Goal: Subscribe to service/newsletter

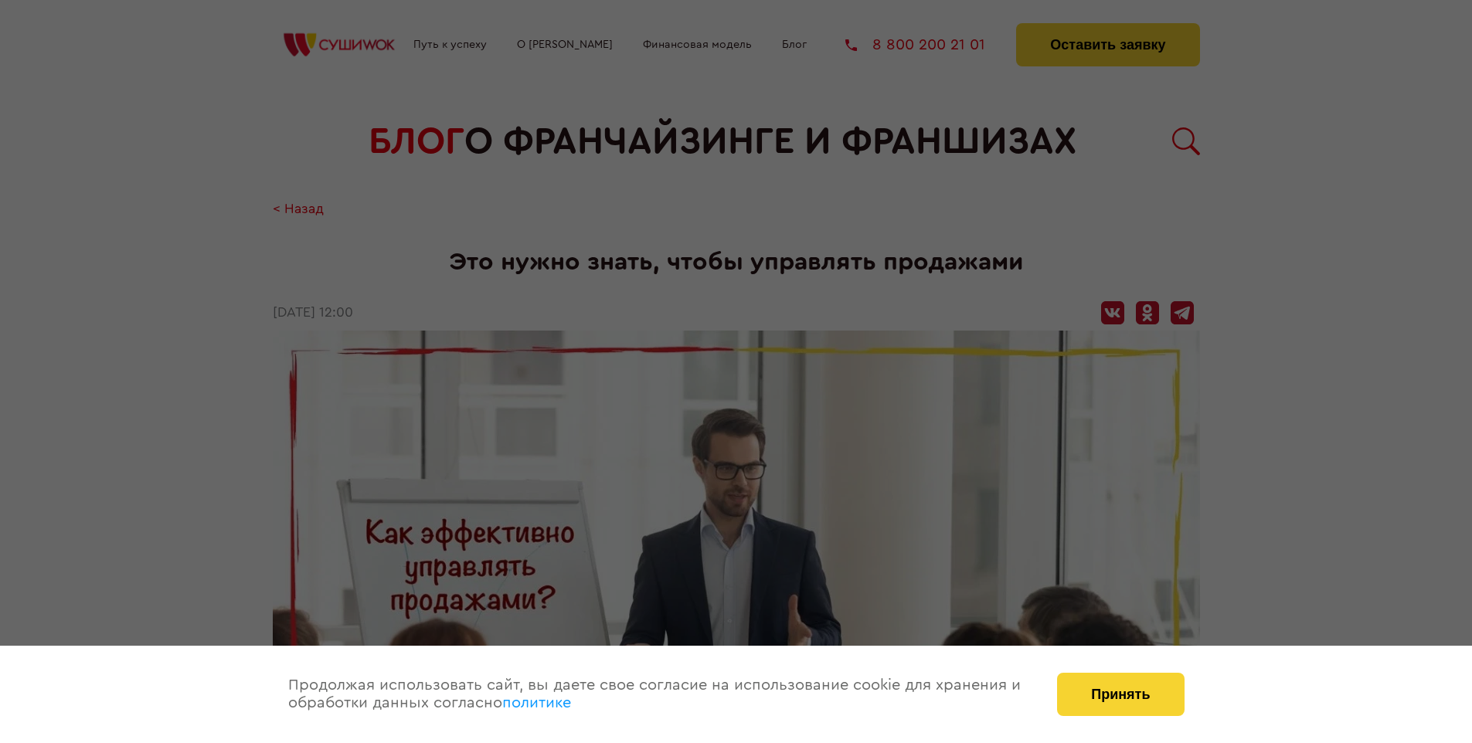
scroll to position [2023, 0]
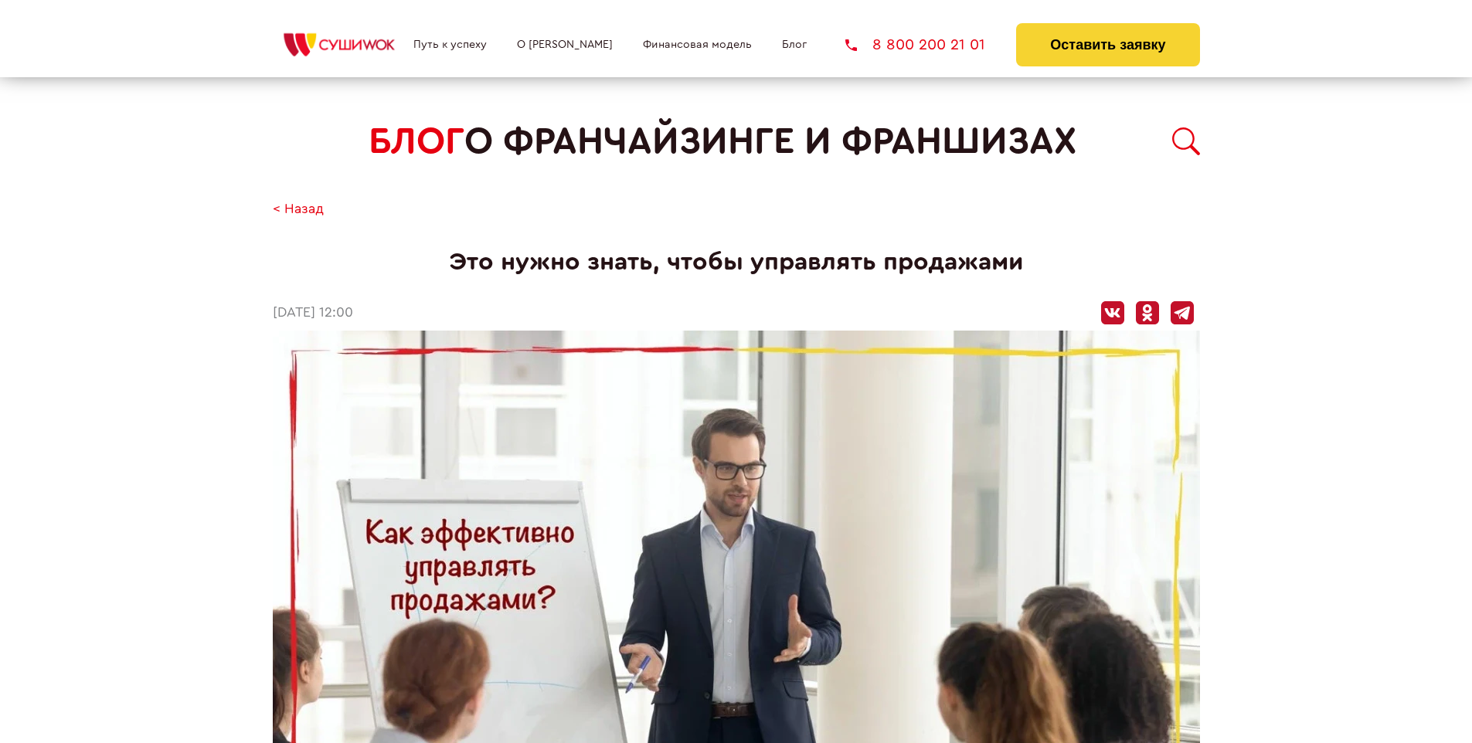
scroll to position [2023, 0]
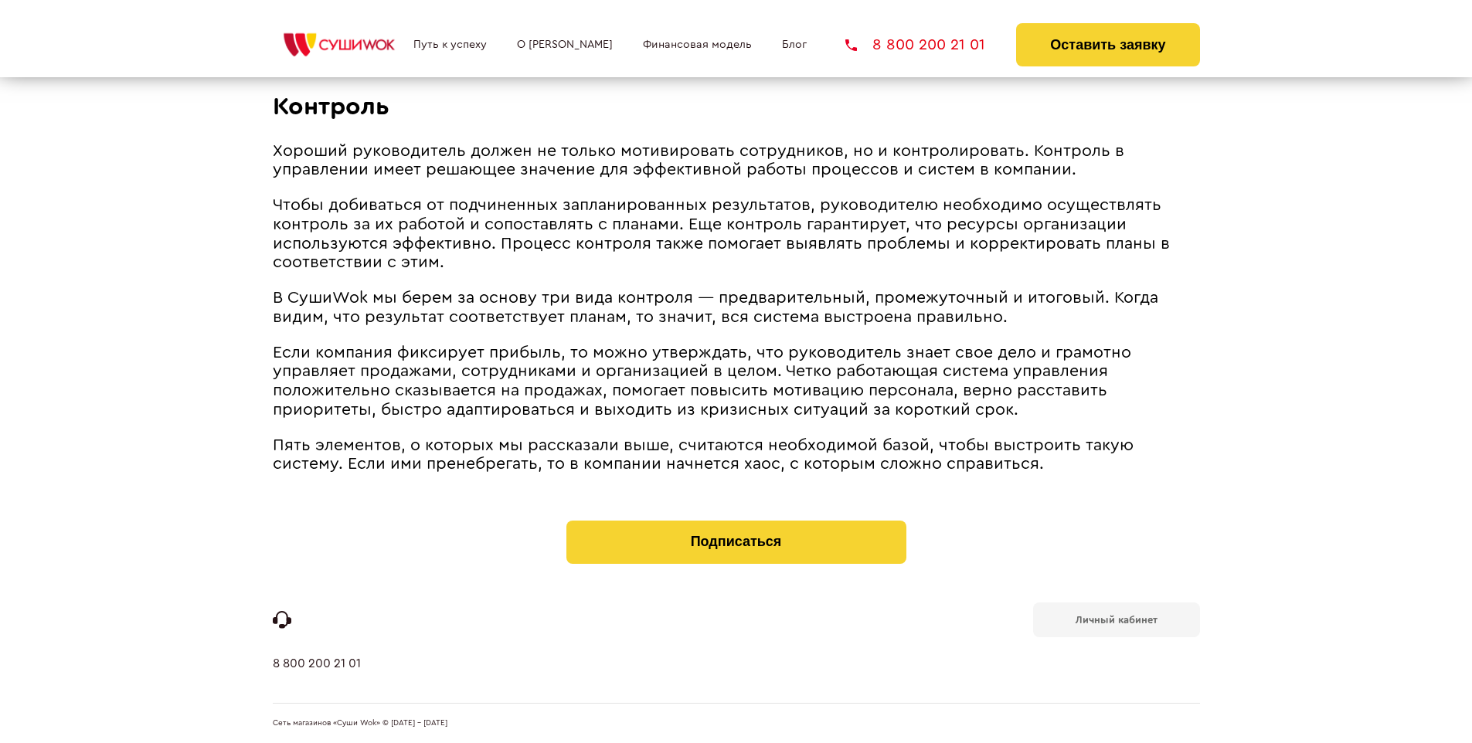
click at [1116, 618] on b "Личный кабинет" at bounding box center [1117, 620] width 82 height 10
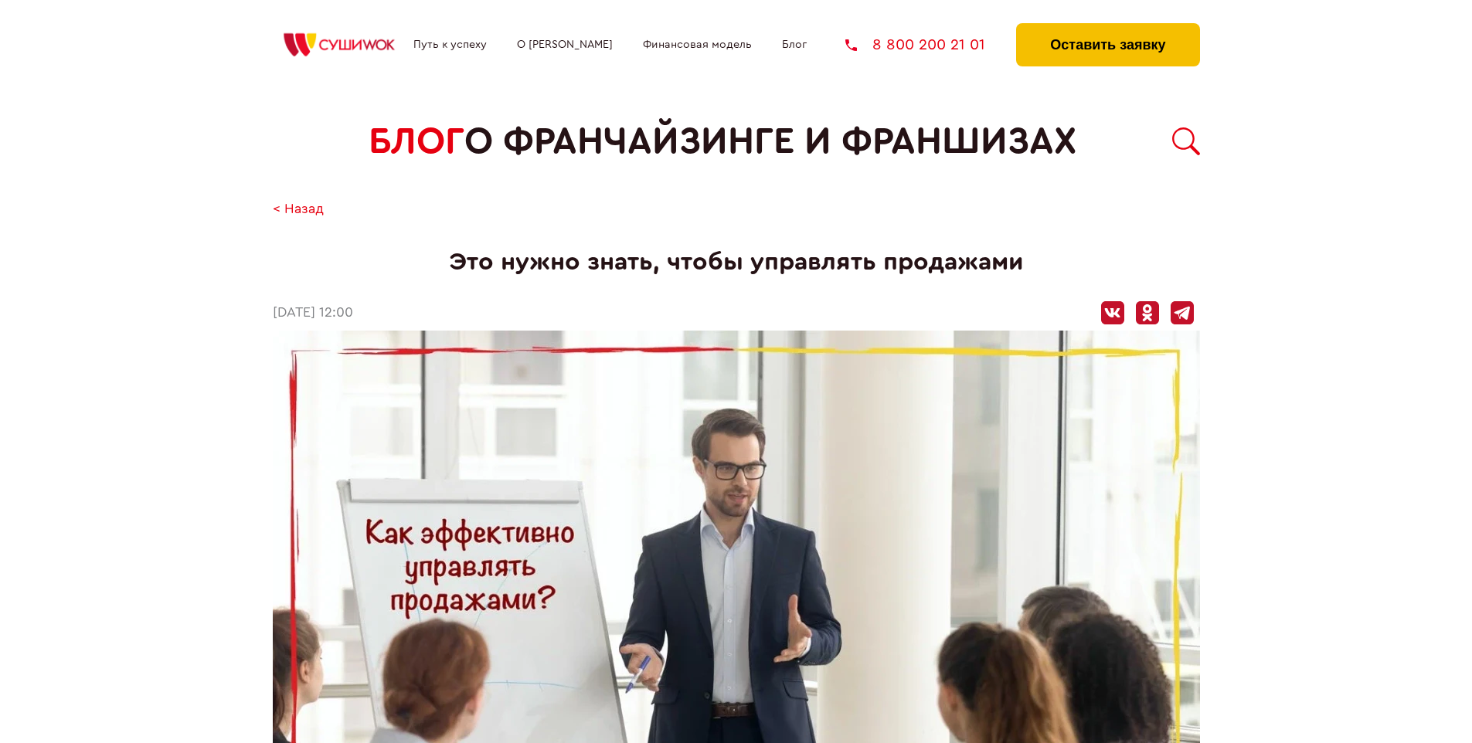
click at [1107, 27] on button "Оставить заявку" at bounding box center [1107, 44] width 183 height 43
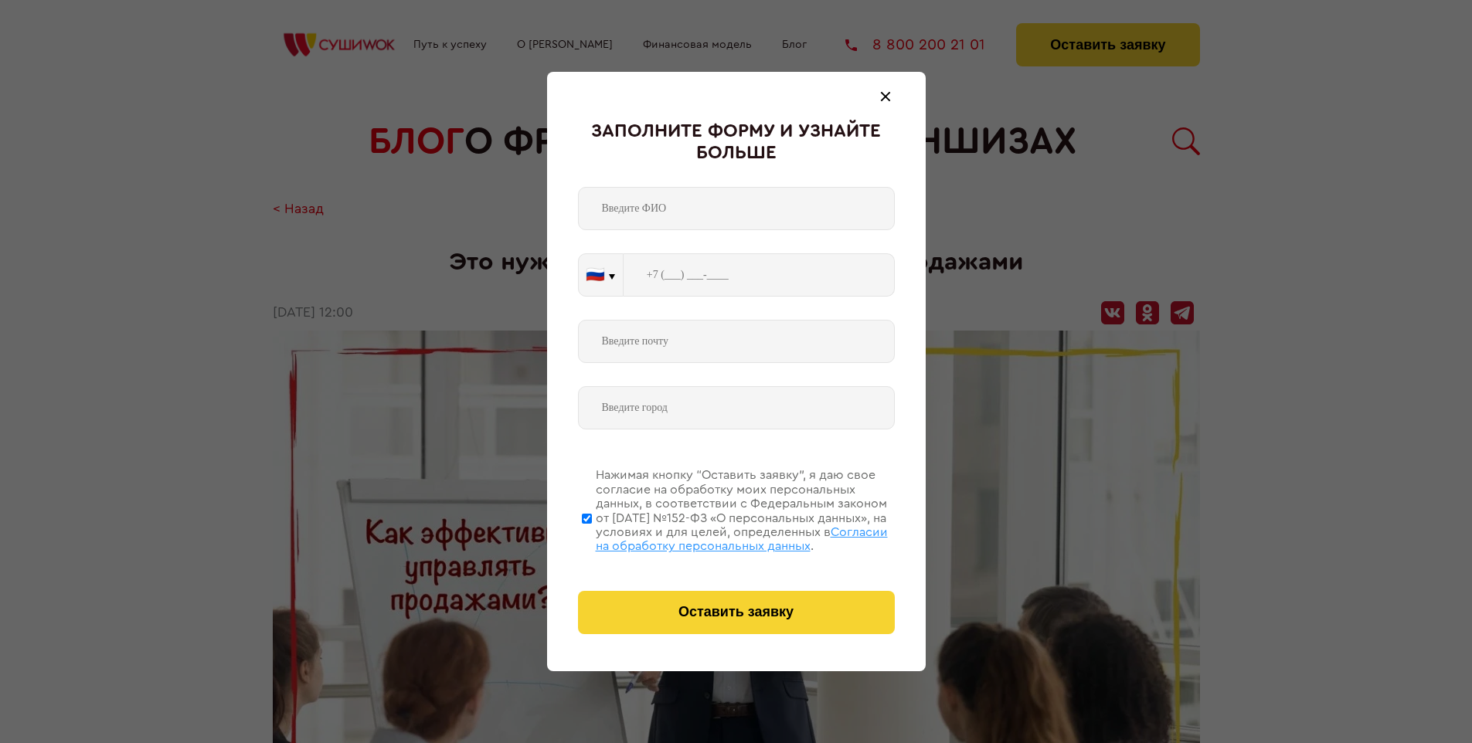
click at [716, 537] on span "Согласии на обработку персональных данных" at bounding box center [742, 539] width 292 height 26
click at [592, 537] on input "Нажимая кнопку “Оставить заявку”, я даю свое согласие на обработку моих персона…" at bounding box center [587, 519] width 10 height 124
checkbox input "false"
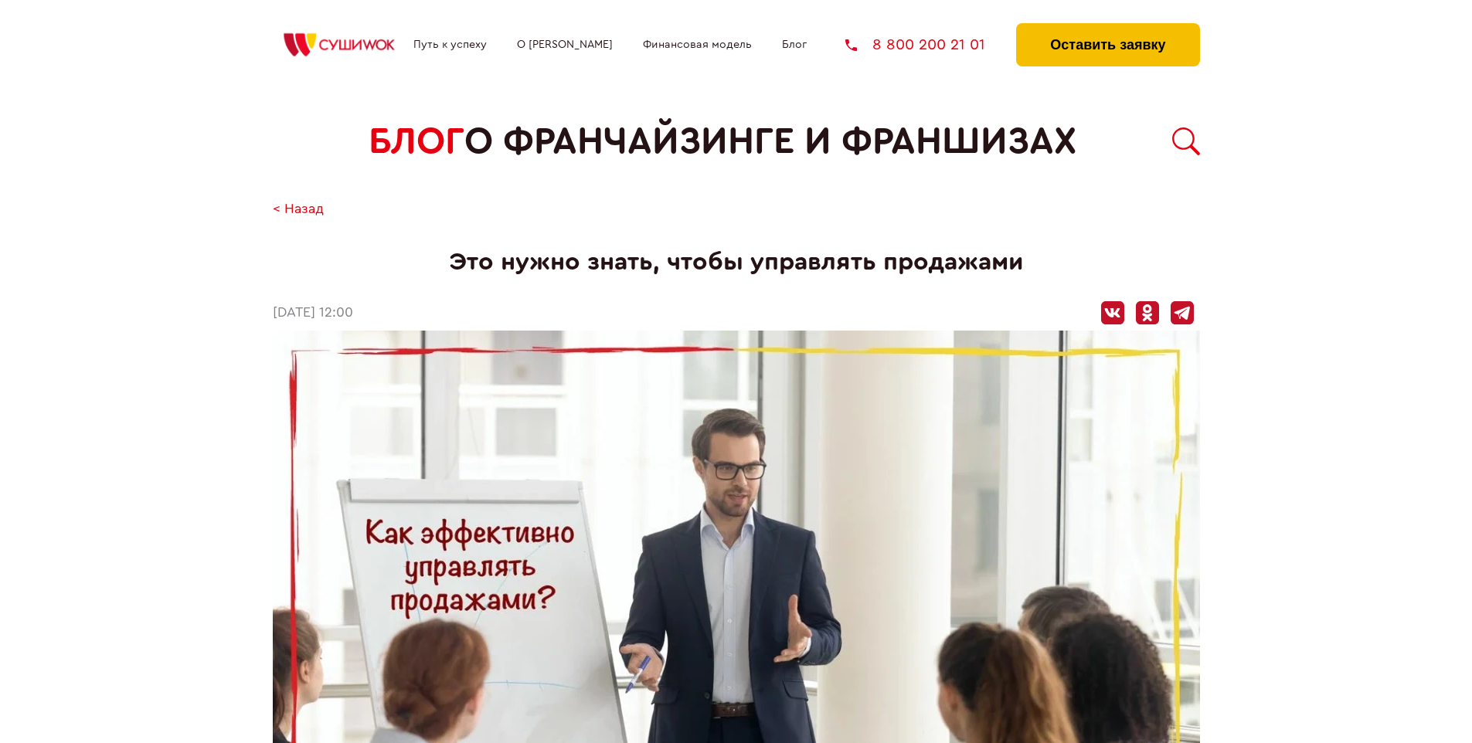
click at [1107, 27] on button "Оставить заявку" at bounding box center [1107, 44] width 183 height 43
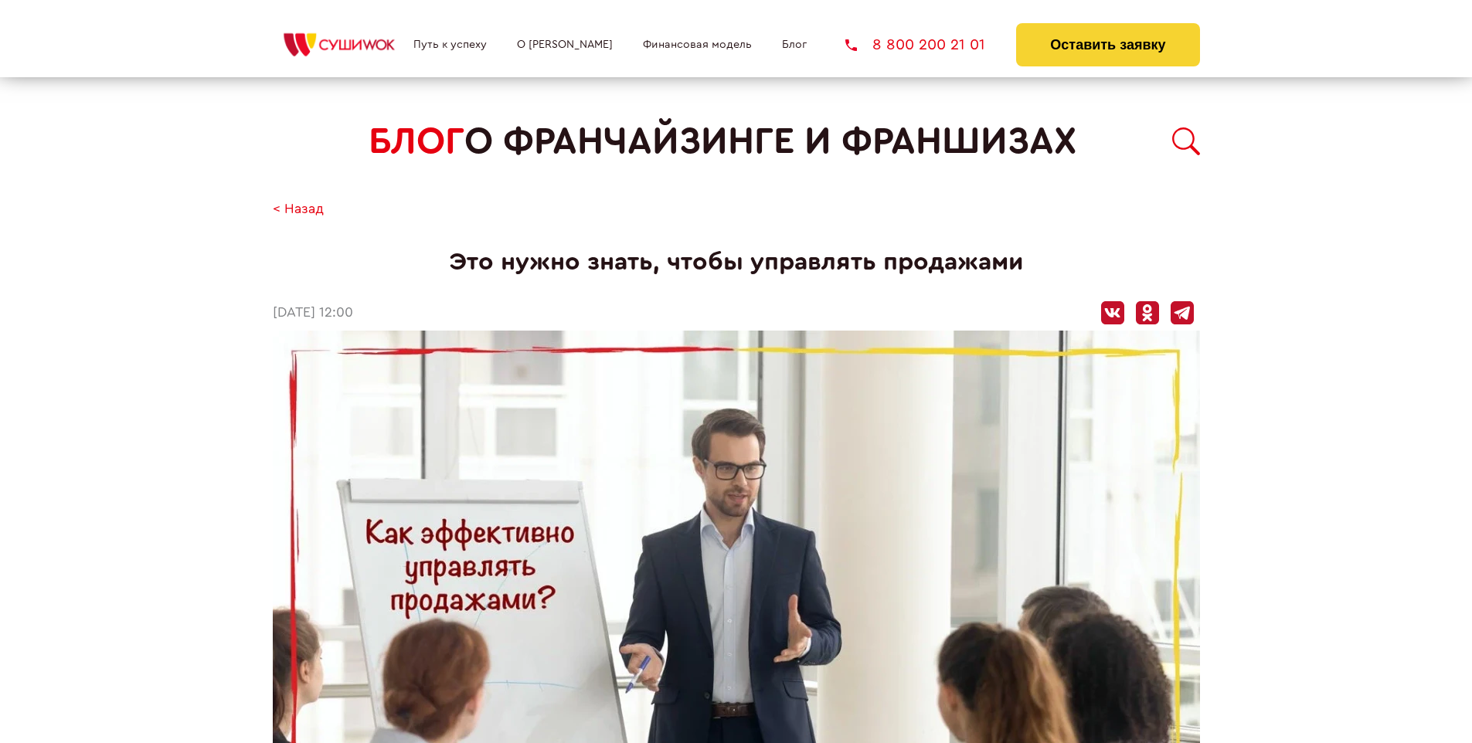
scroll to position [2023, 0]
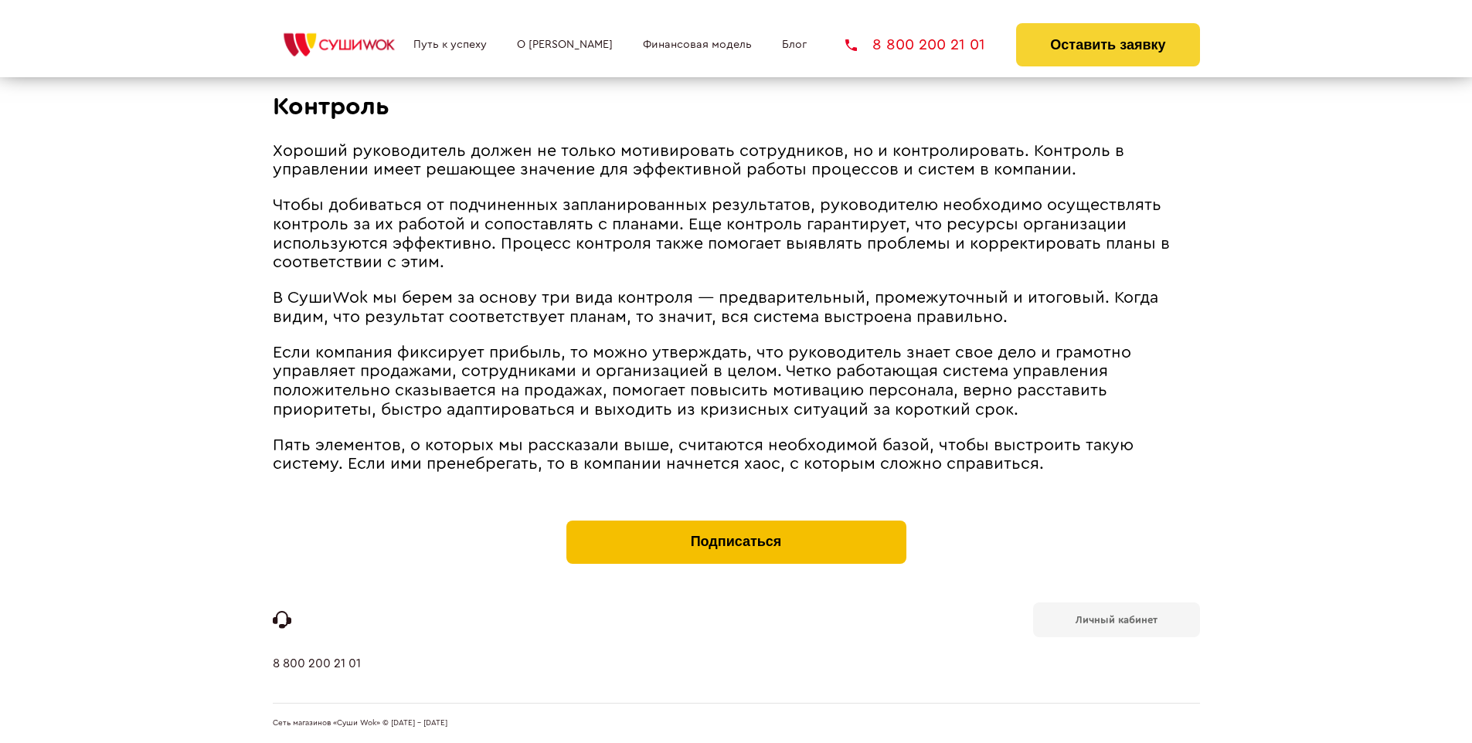
click at [736, 524] on button "Подписаться" at bounding box center [736, 542] width 340 height 43
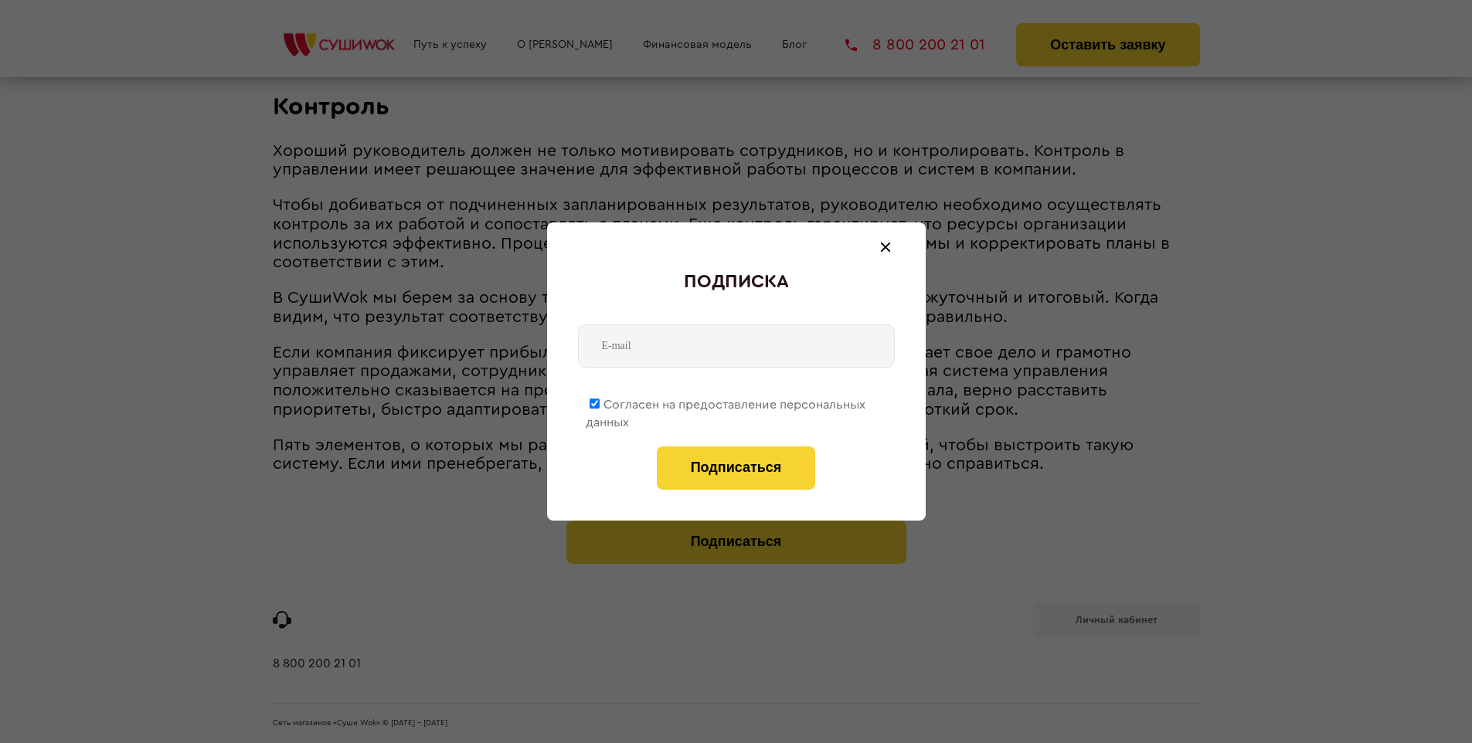
click at [726, 402] on span "Согласен на предоставление персональных данных" at bounding box center [726, 414] width 280 height 30
click at [600, 402] on input "Согласен на предоставление персональных данных" at bounding box center [595, 404] width 10 height 10
checkbox input "false"
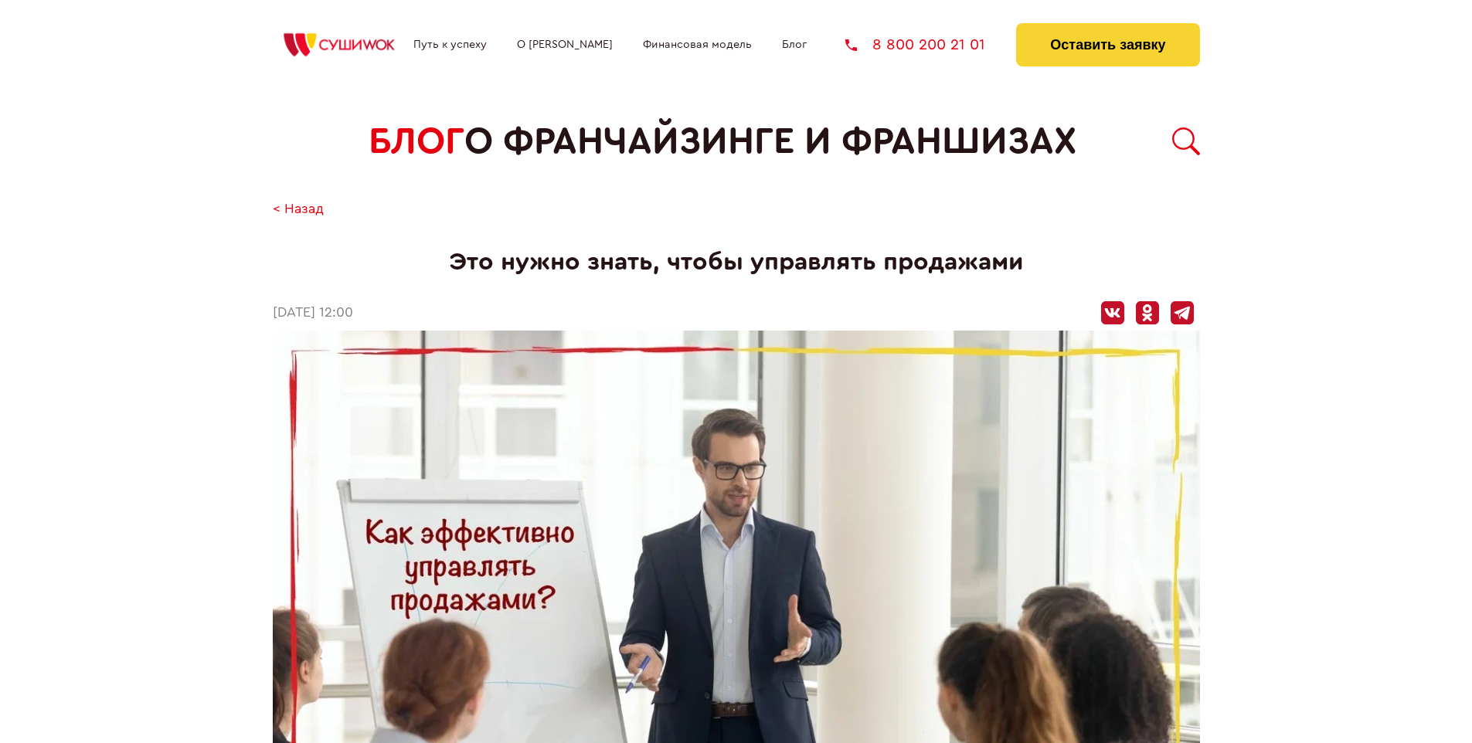
scroll to position [2023, 0]
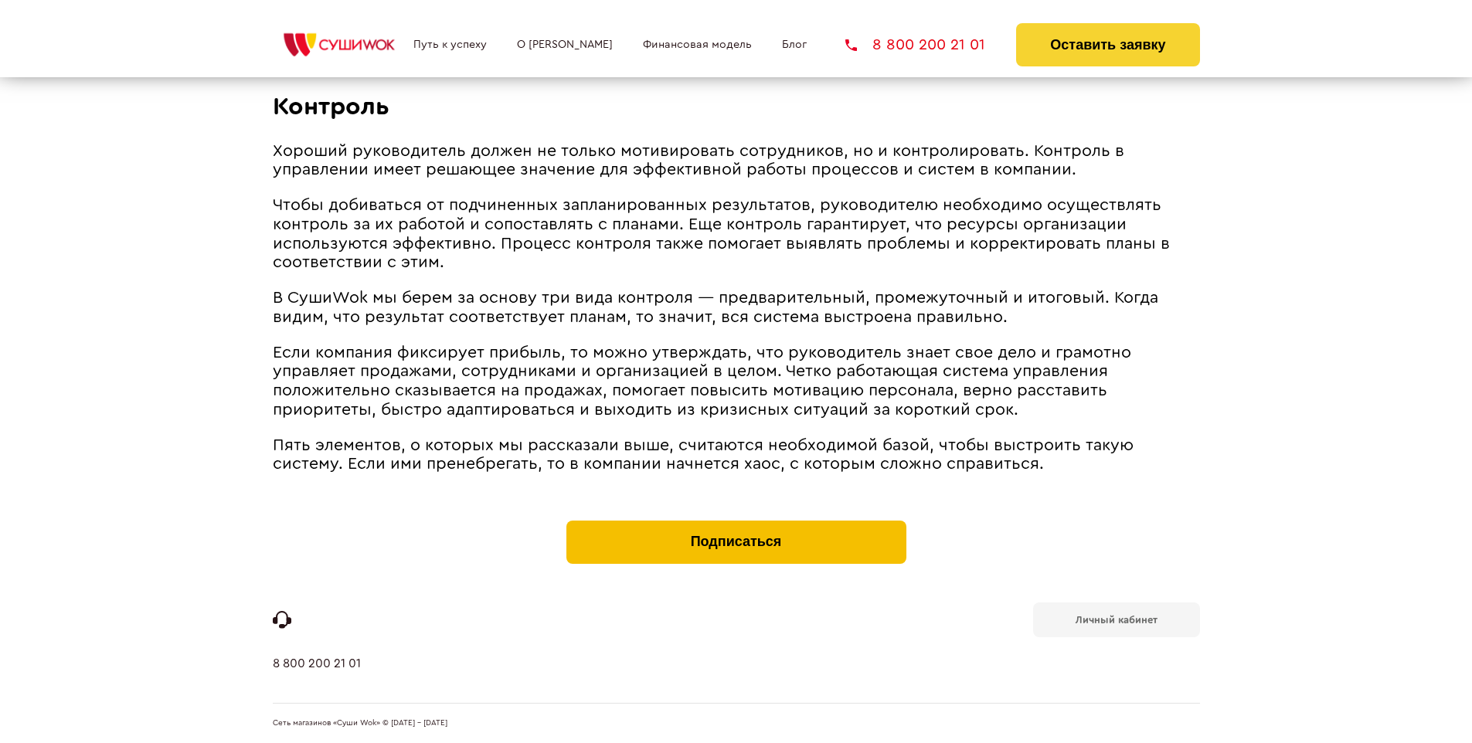
click at [736, 524] on button "Подписаться" at bounding box center [736, 542] width 340 height 43
